Goal: Check status

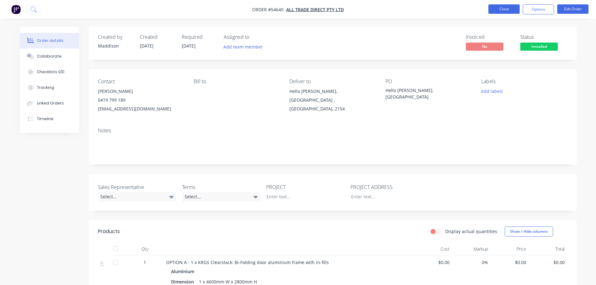
click at [500, 9] on button "Close" at bounding box center [503, 8] width 31 height 9
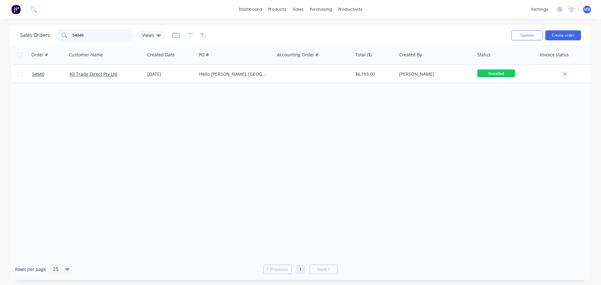
drag, startPoint x: 101, startPoint y: 33, endPoint x: 17, endPoint y: 24, distance: 84.0
click at [26, 29] on div "Sales Orders 54640 Views" at bounding box center [92, 35] width 145 height 13
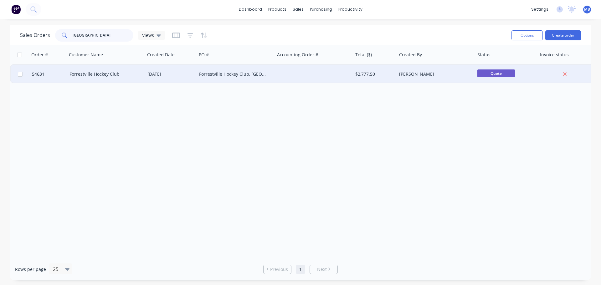
type input "[GEOGRAPHIC_DATA]"
click at [206, 74] on div "Forrestville Hockey Club, [GEOGRAPHIC_DATA][PERSON_NAME]" at bounding box center [233, 74] width 69 height 6
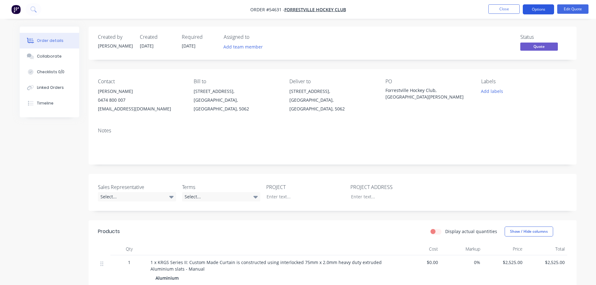
click at [532, 9] on button "Options" at bounding box center [538, 9] width 31 height 10
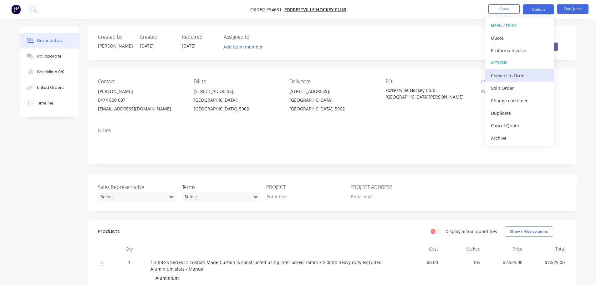
click at [500, 74] on div "Convert to Order" at bounding box center [520, 75] width 58 height 9
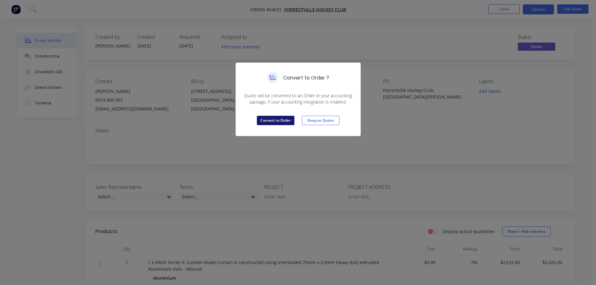
click at [284, 122] on button "Convert to Order" at bounding box center [276, 120] width 38 height 9
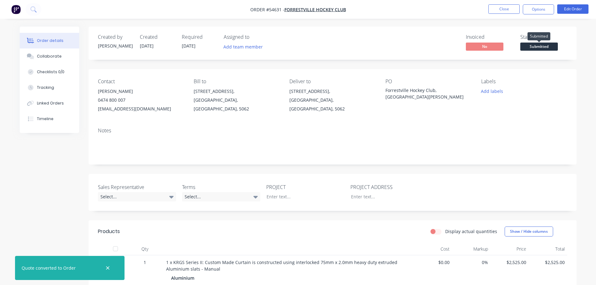
click at [546, 47] on span "Submitted" at bounding box center [539, 47] width 38 height 8
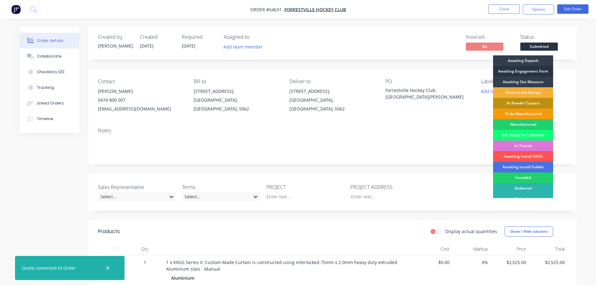
click at [519, 71] on div "Awaiting Engagement Form" at bounding box center [523, 71] width 60 height 11
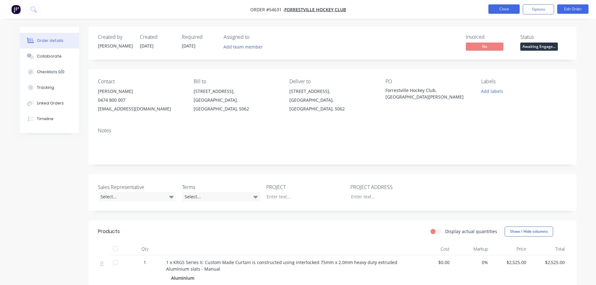
click at [506, 7] on button "Close" at bounding box center [503, 8] width 31 height 9
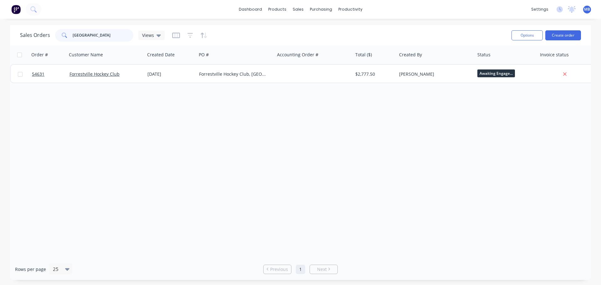
drag, startPoint x: 95, startPoint y: 38, endPoint x: 63, endPoint y: 38, distance: 32.2
click at [63, 38] on div "[GEOGRAPHIC_DATA]" at bounding box center [94, 35] width 78 height 13
drag, startPoint x: 88, startPoint y: 35, endPoint x: 62, endPoint y: 32, distance: 25.5
click at [62, 32] on div "maclar" at bounding box center [94, 35] width 78 height 13
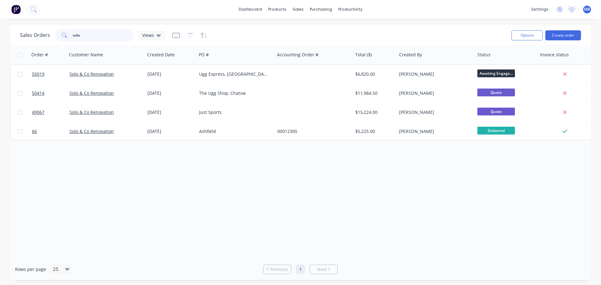
drag, startPoint x: 84, startPoint y: 36, endPoint x: 0, endPoint y: 29, distance: 84.1
click at [0, 29] on div "Sales Orders solo Views Options Create order Order # Customer Name Created Date…" at bounding box center [300, 152] width 601 height 255
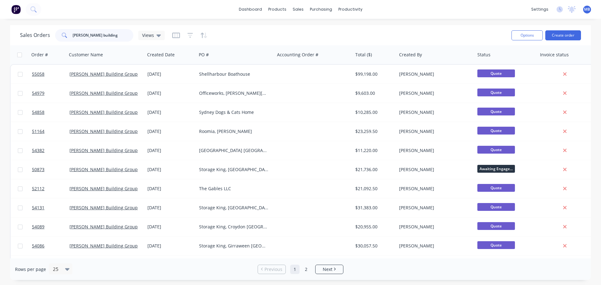
type input "[PERSON_NAME] building"
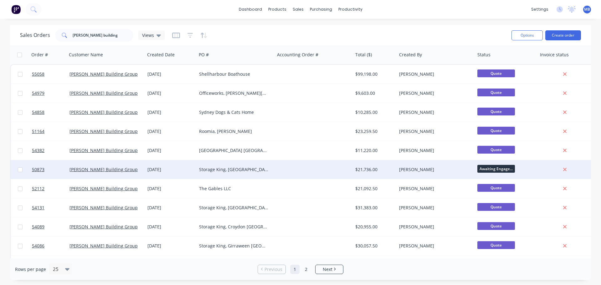
click at [456, 171] on div "[PERSON_NAME]" at bounding box center [433, 169] width 69 height 6
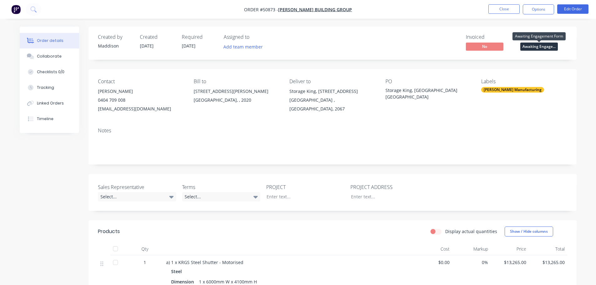
click at [530, 48] on span "Awaiting Engage..." at bounding box center [539, 47] width 38 height 8
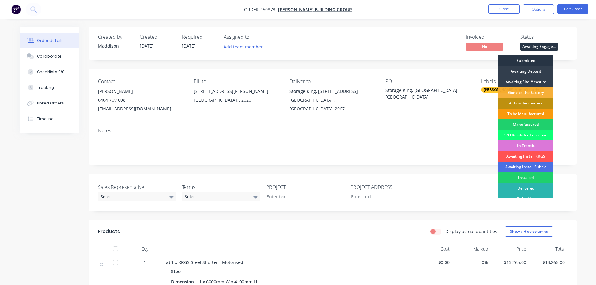
click at [523, 59] on div "Submitted" at bounding box center [525, 60] width 55 height 11
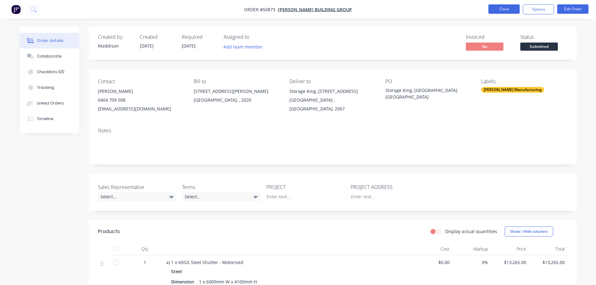
click at [498, 9] on button "Close" at bounding box center [503, 8] width 31 height 9
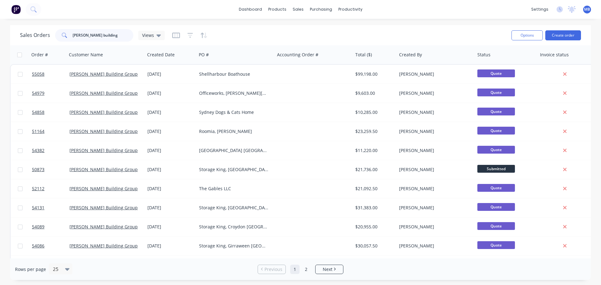
drag, startPoint x: 111, startPoint y: 39, endPoint x: 38, endPoint y: 27, distance: 73.8
click at [38, 27] on div "Sales Orders [PERSON_NAME] building Views Options Create order" at bounding box center [300, 35] width 581 height 20
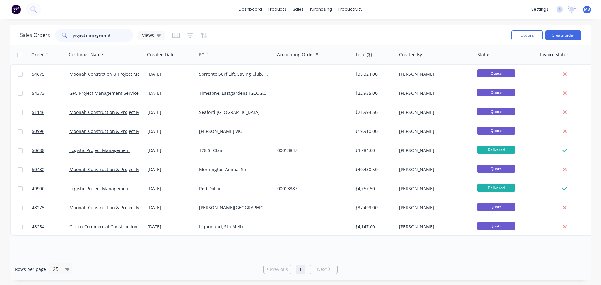
click at [118, 36] on input "project management" at bounding box center [103, 35] width 61 height 13
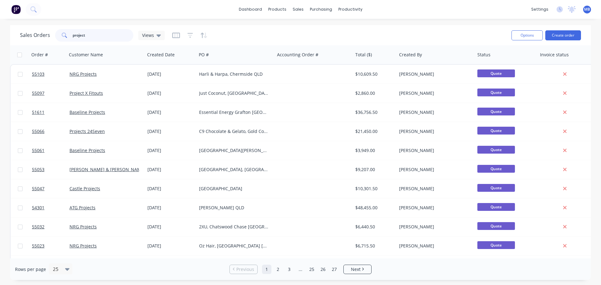
click at [116, 36] on input "project" at bounding box center [103, 35] width 61 height 13
type input "p"
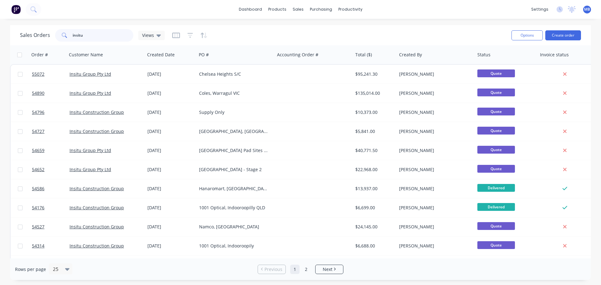
drag, startPoint x: 89, startPoint y: 33, endPoint x: 63, endPoint y: 34, distance: 26.0
click at [63, 34] on div "insitu" at bounding box center [94, 35] width 78 height 13
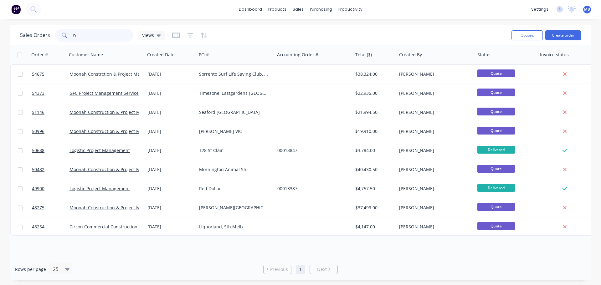
type input "P"
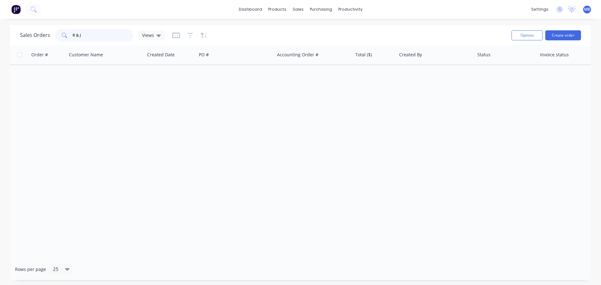
type input "R & J"
